Goal: Task Accomplishment & Management: Use online tool/utility

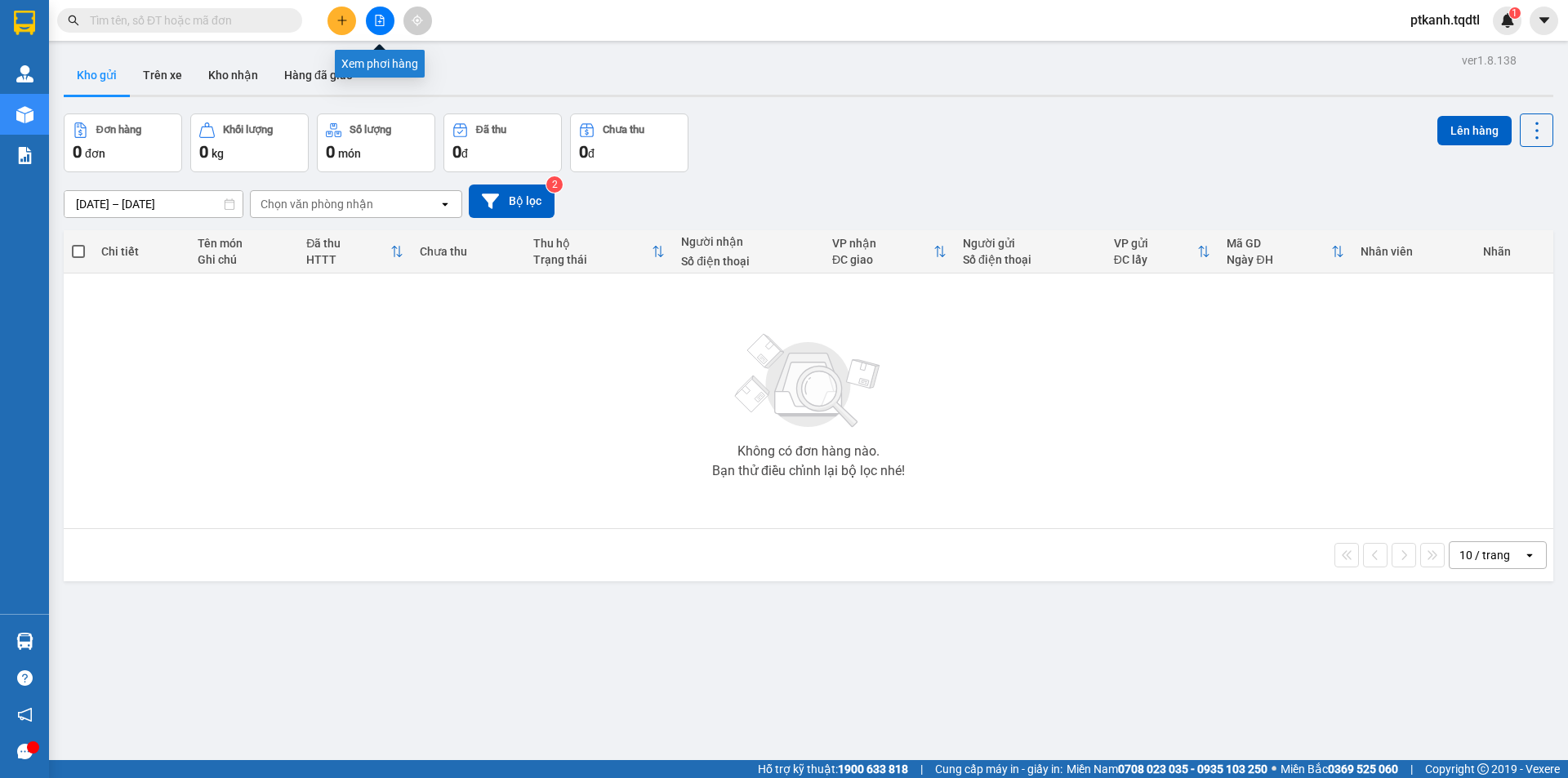
click at [384, 22] on icon "file-add" at bounding box center [379, 21] width 9 height 12
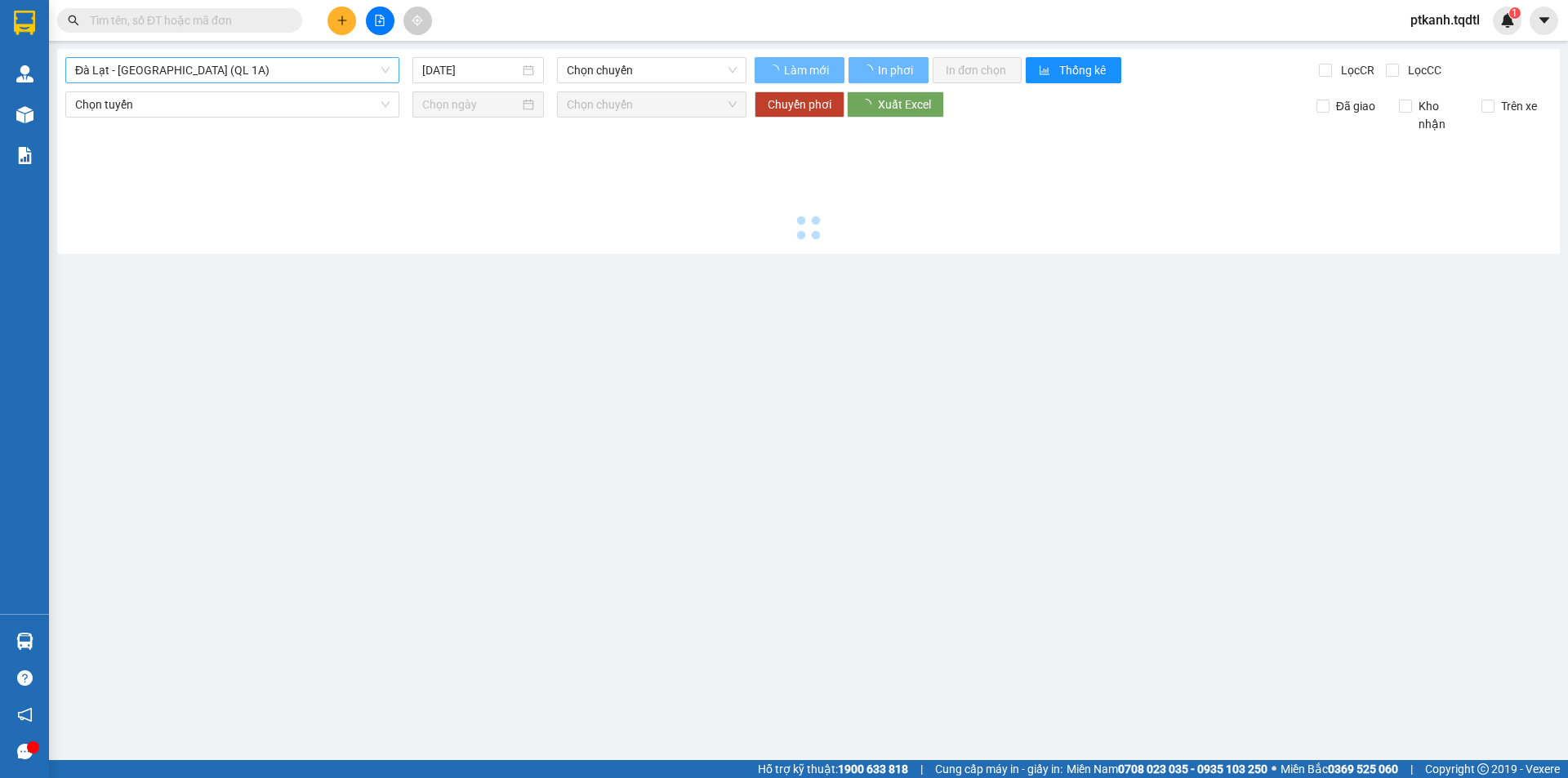
type input "15/08/2025"
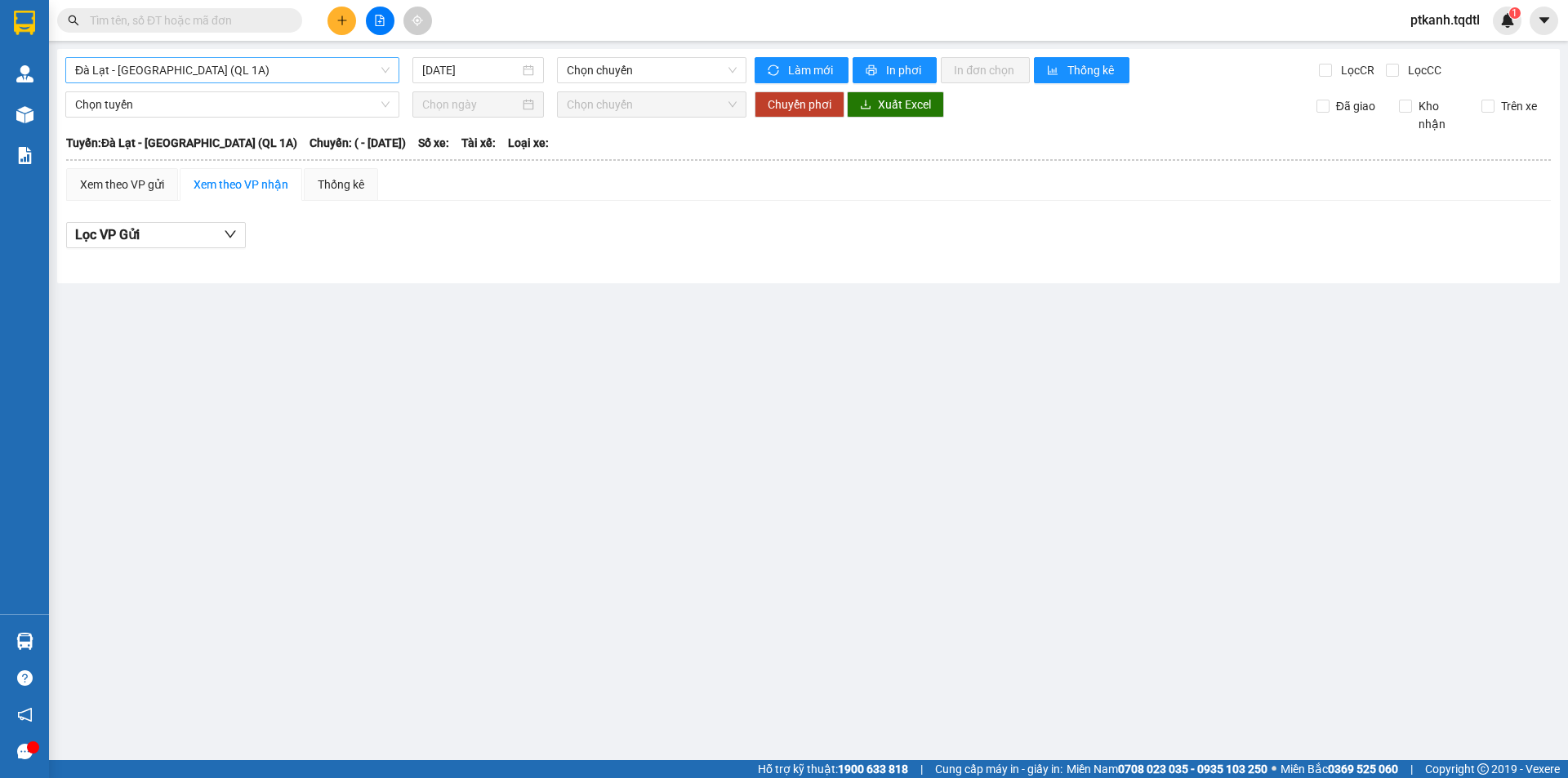
click at [389, 69] on span "Đà Lạt - Sài Gòn (QL 1A)" at bounding box center [232, 70] width 314 height 25
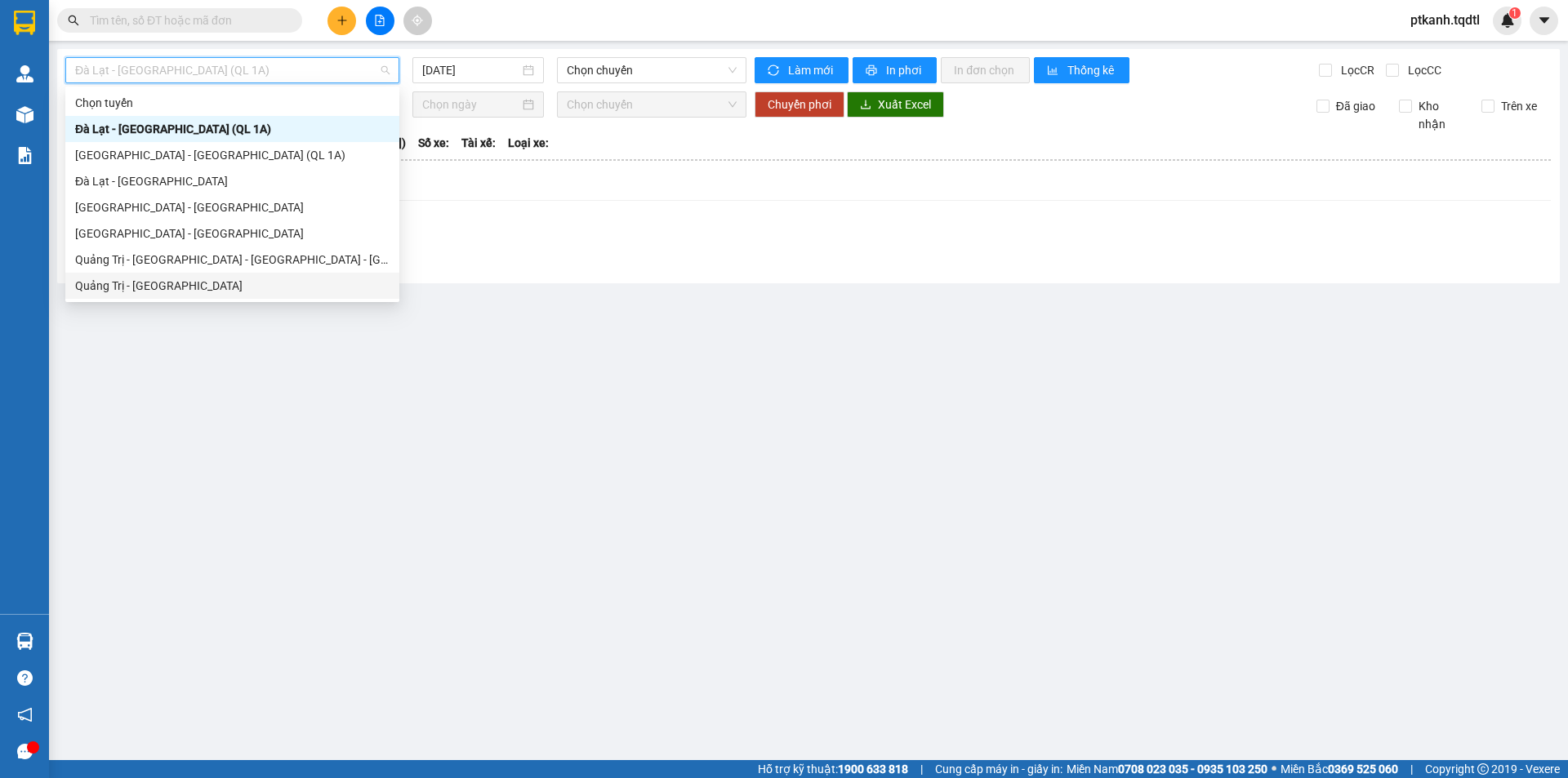
click at [186, 287] on div "Quảng Trị - Sài Gòn" at bounding box center [232, 286] width 314 height 18
type input "15/08/2025"
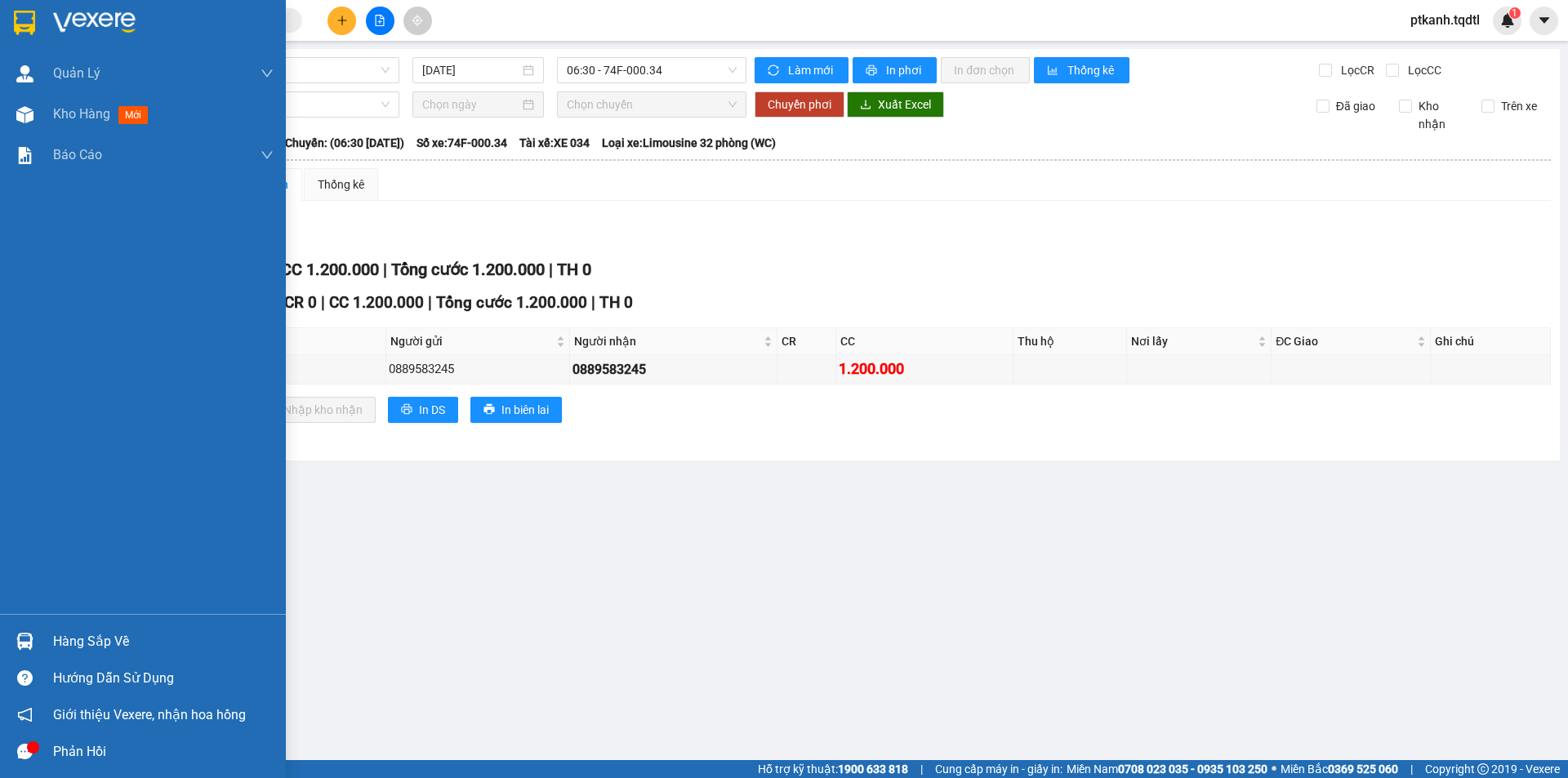
click at [22, 642] on img at bounding box center [25, 640] width 17 height 17
